Goal: Information Seeking & Learning: Learn about a topic

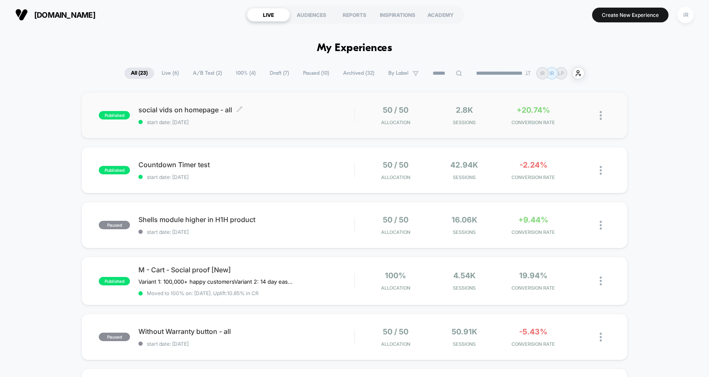
click at [349, 118] on div "social vids on homepage - all Click to edit experience details Click to edit ex…" at bounding box center [246, 116] width 216 height 20
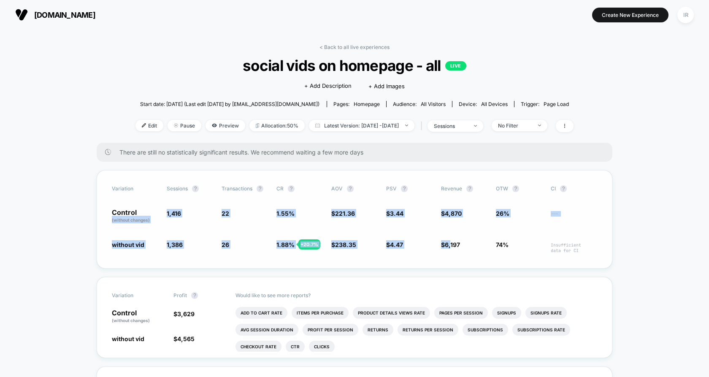
drag, startPoint x: 111, startPoint y: 215, endPoint x: 451, endPoint y: 244, distance: 341.9
click at [451, 244] on div "Variation Sessions ? Transactions ? CR ? AOV ? PSV ? Revenue ? OTW ? CI ? Contr…" at bounding box center [355, 219] width 516 height 98
click at [451, 244] on span "6,197" at bounding box center [452, 244] width 15 height 7
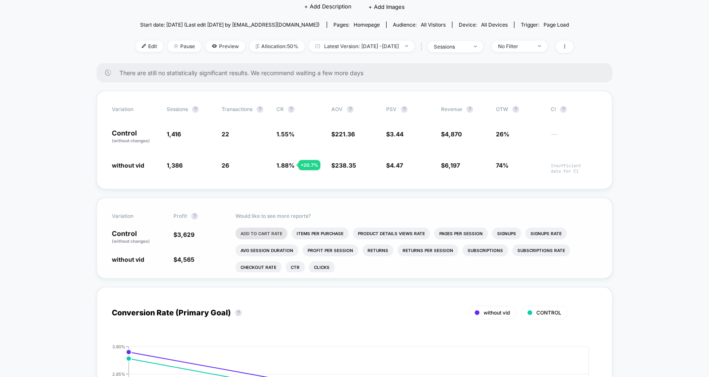
click at [274, 230] on li "Add To Cart Rate" at bounding box center [262, 234] width 52 height 12
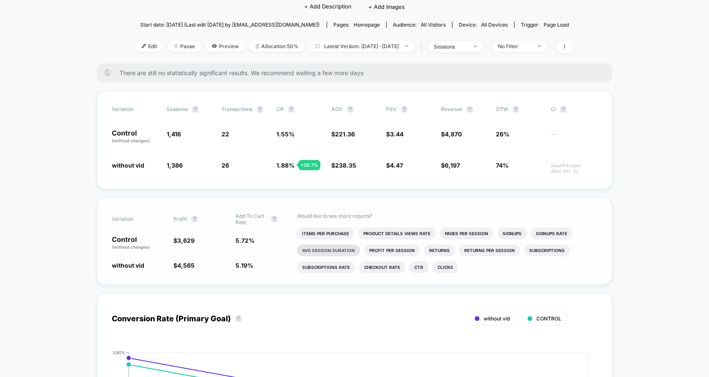
click at [330, 246] on li "Avg Session Duration" at bounding box center [328, 250] width 63 height 12
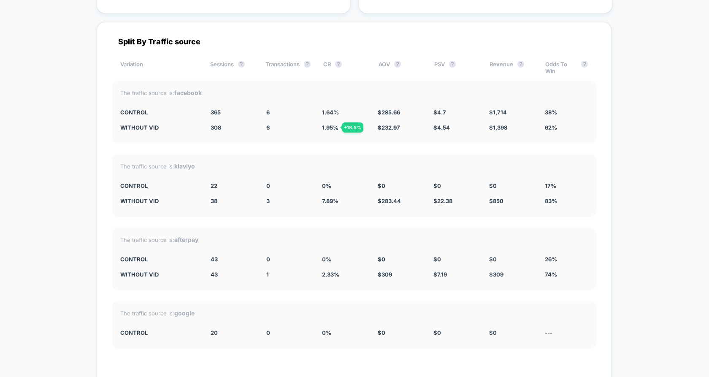
scroll to position [2197, 0]
